Goal: Task Accomplishment & Management: Manage account settings

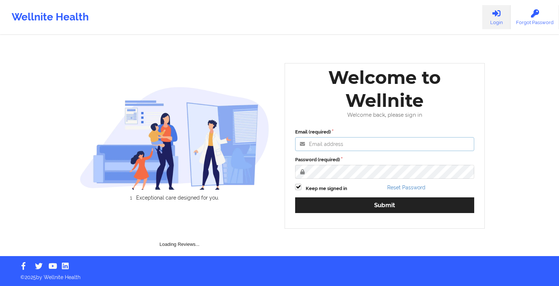
type input "[EMAIL_ADDRESS][DOMAIN_NAME]"
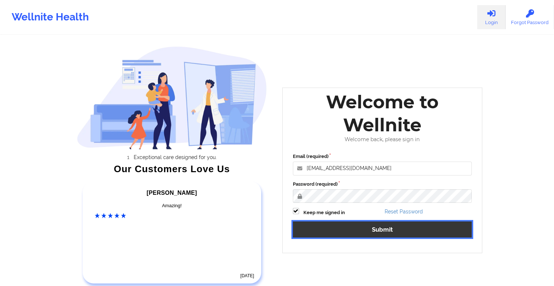
click at [318, 233] on button "Submit" at bounding box center [382, 229] width 179 height 16
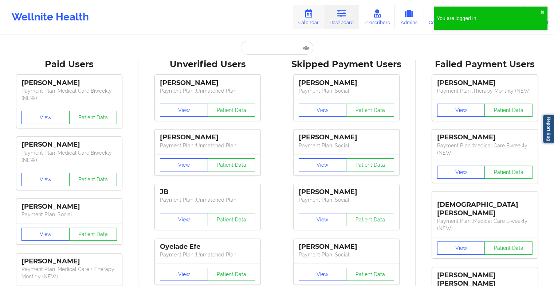
click at [312, 16] on icon at bounding box center [308, 13] width 9 height 8
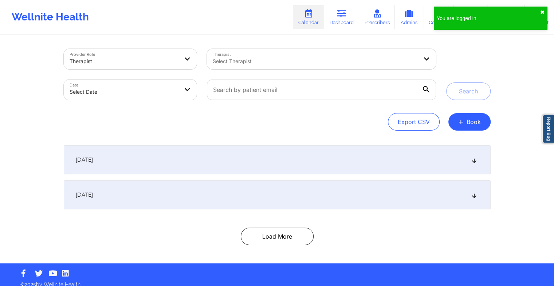
click at [540, 12] on button "✖︎" at bounding box center [542, 12] width 4 height 6
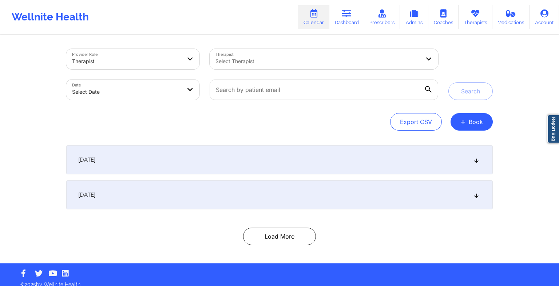
select select "2025-8"
select select "2025-9"
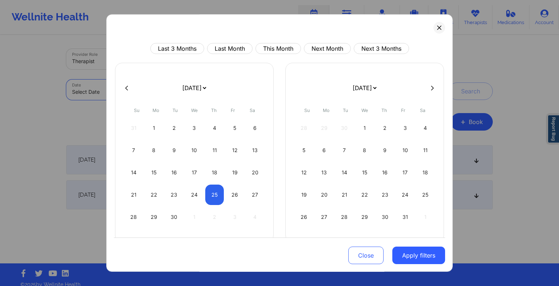
click at [116, 97] on body "Wellnite Health Calendar Dashboard Prescribers Admins Coaches Therapists Medica…" at bounding box center [279, 143] width 559 height 286
click at [193, 192] on div "24" at bounding box center [194, 194] width 19 height 20
select select "2025-8"
select select "2025-9"
click at [193, 192] on div "24" at bounding box center [194, 194] width 19 height 20
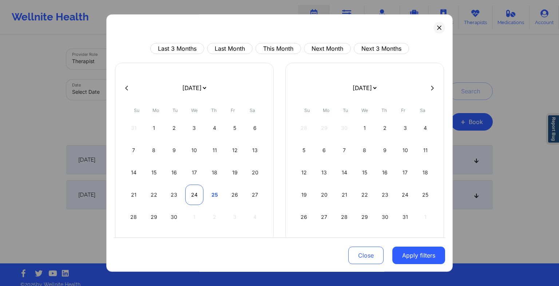
select select "2025-8"
select select "2025-9"
click at [211, 197] on div "25" at bounding box center [214, 194] width 19 height 20
select select "2025-8"
select select "2025-9"
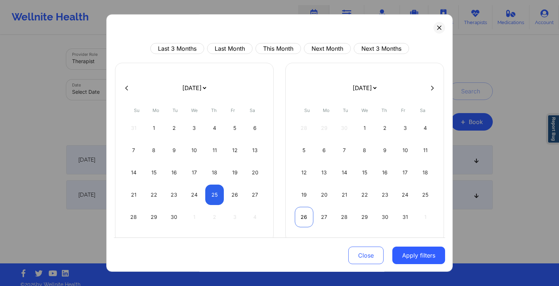
select select "2025-8"
select select "2025-9"
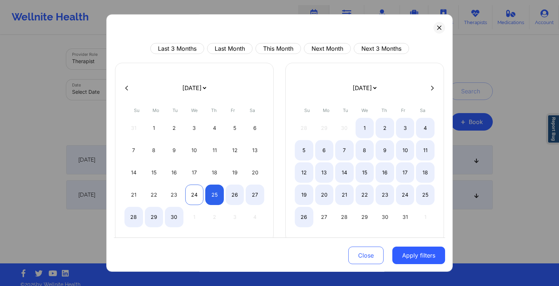
select select "2025-8"
select select "2025-9"
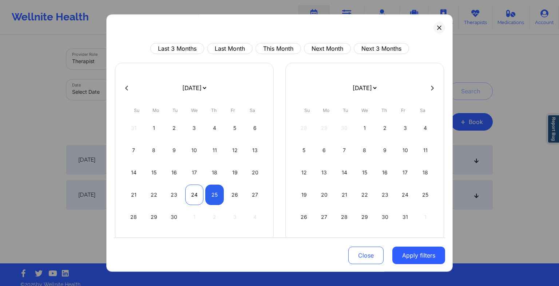
click at [197, 193] on div "24" at bounding box center [194, 194] width 19 height 20
select select "2025-8"
select select "2025-9"
select select "2025-8"
select select "2025-9"
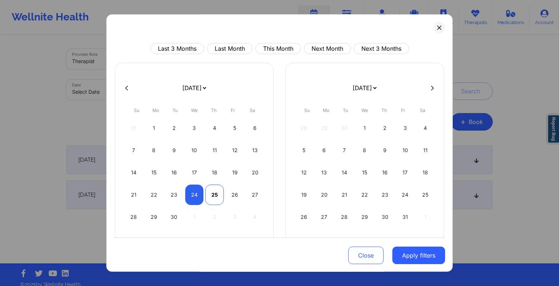
click at [208, 192] on div "25" at bounding box center [214, 194] width 19 height 20
select select "2025-8"
select select "2025-9"
click at [412, 258] on button "Apply filters" at bounding box center [419, 254] width 53 height 17
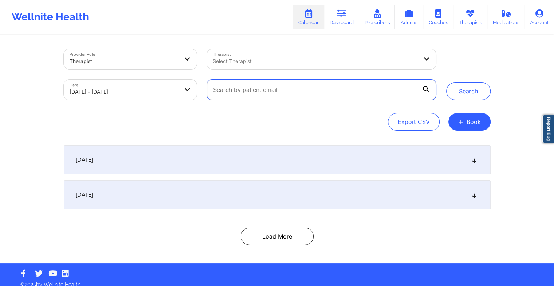
click at [291, 94] on input "text" at bounding box center [321, 89] width 229 height 20
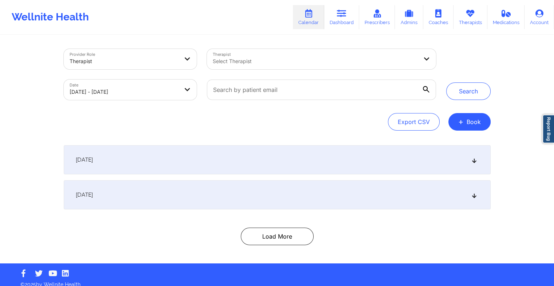
click at [300, 206] on div "[DATE]" at bounding box center [277, 194] width 427 height 29
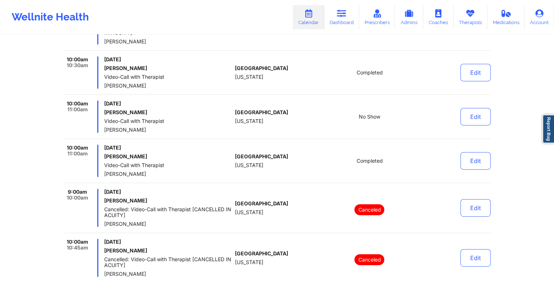
scroll to position [2432, 0]
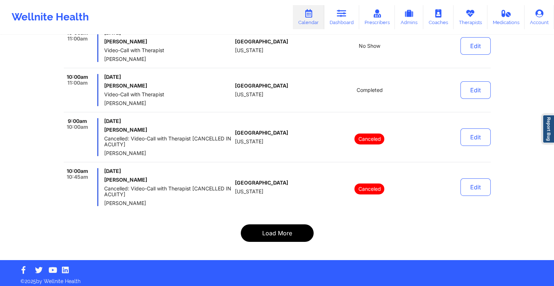
click at [285, 225] on button "Load More" at bounding box center [277, 232] width 73 height 17
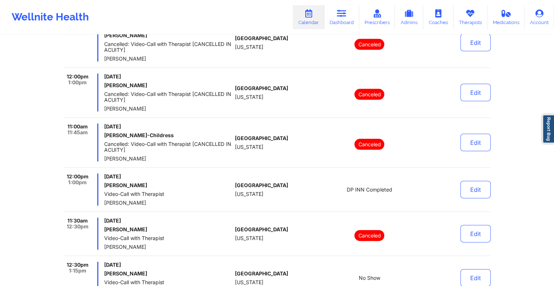
scroll to position [4616, 0]
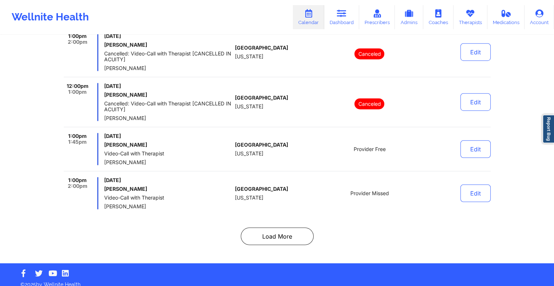
click at [292, 232] on button "Load More" at bounding box center [277, 235] width 73 height 17
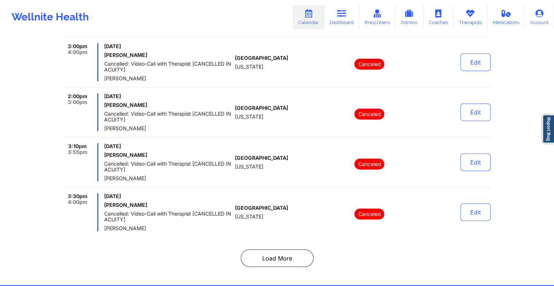
scroll to position [4639, 0]
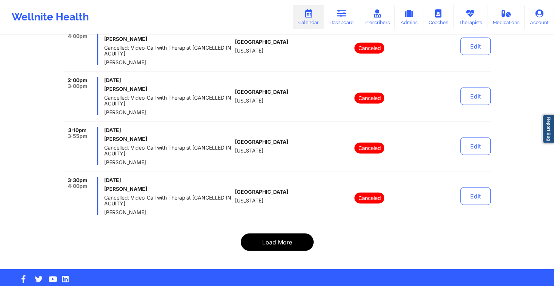
click at [275, 233] on button "Load More" at bounding box center [277, 241] width 73 height 17
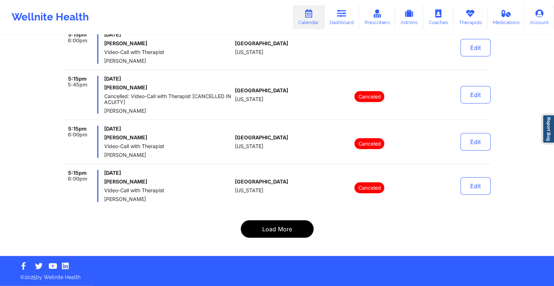
scroll to position [4610, 0]
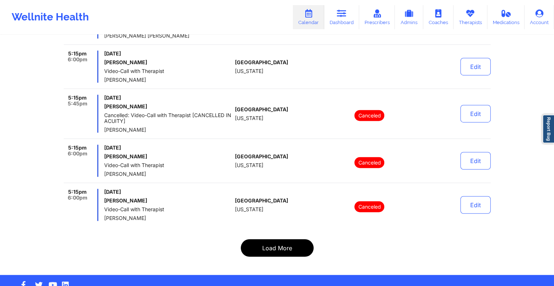
click at [273, 239] on button "Load More" at bounding box center [277, 247] width 73 height 17
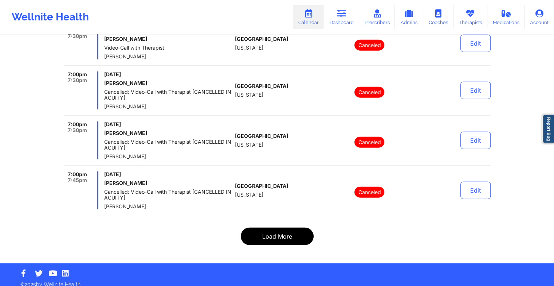
scroll to position [4638, 0]
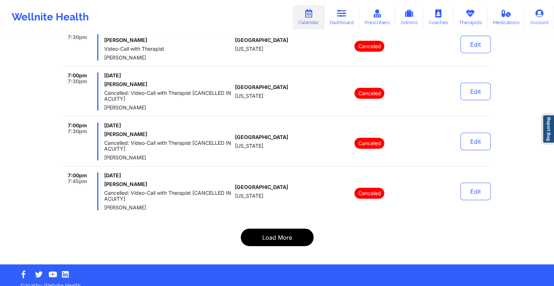
click at [273, 230] on button "Load More" at bounding box center [277, 236] width 73 height 17
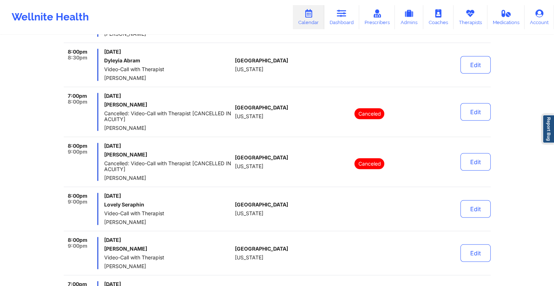
scroll to position [2041, 0]
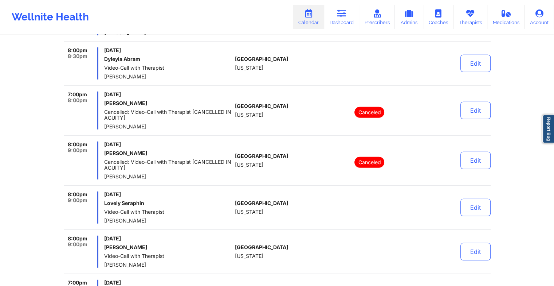
drag, startPoint x: 161, startPoint y: 218, endPoint x: 130, endPoint y: 209, distance: 31.9
click at [130, 209] on div "[DATE] Lovely Seraphin Video-Call with Therapist [PERSON_NAME]" at bounding box center [168, 207] width 128 height 32
drag, startPoint x: 130, startPoint y: 209, endPoint x: 133, endPoint y: 216, distance: 7.6
copy div "with Therapist [PERSON_NAME]"
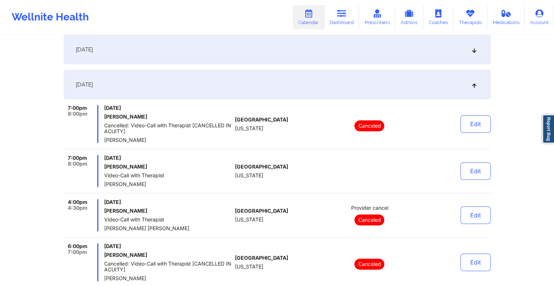
scroll to position [0, 0]
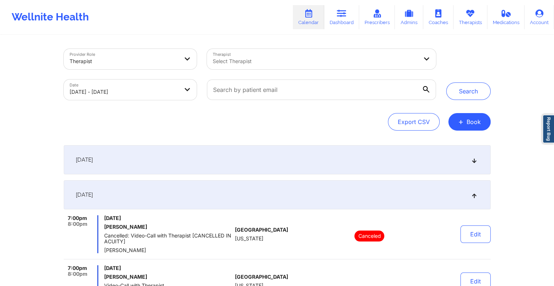
click at [401, 193] on div "[DATE]" at bounding box center [277, 194] width 427 height 29
